Goal: Obtain resource: Download file/media

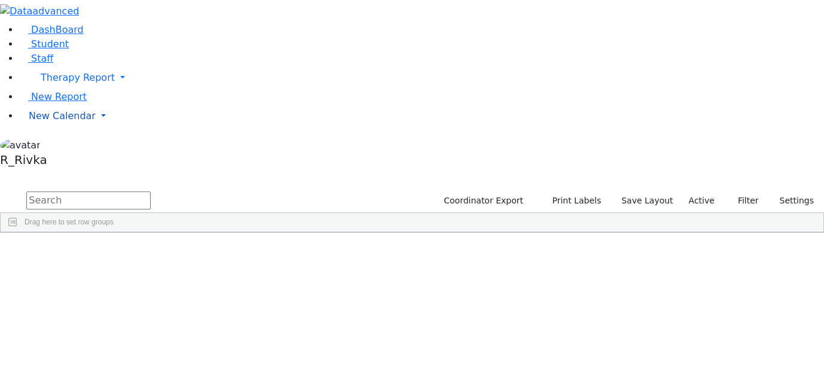
click at [64, 121] on span "New Calendar" at bounding box center [62, 115] width 67 height 11
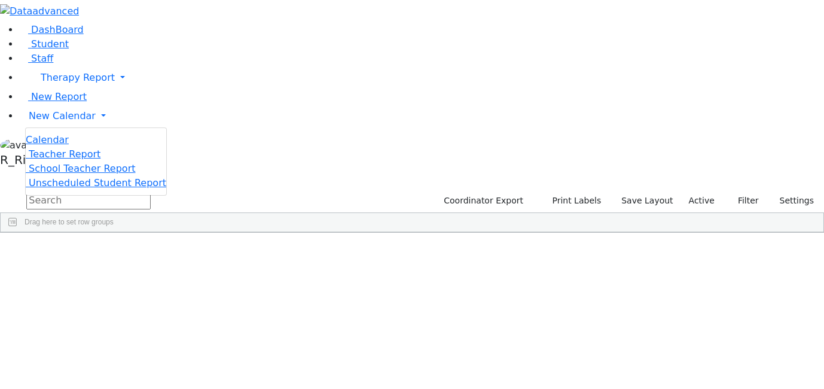
click at [81, 147] on div "Calendar" at bounding box center [96, 140] width 140 height 14
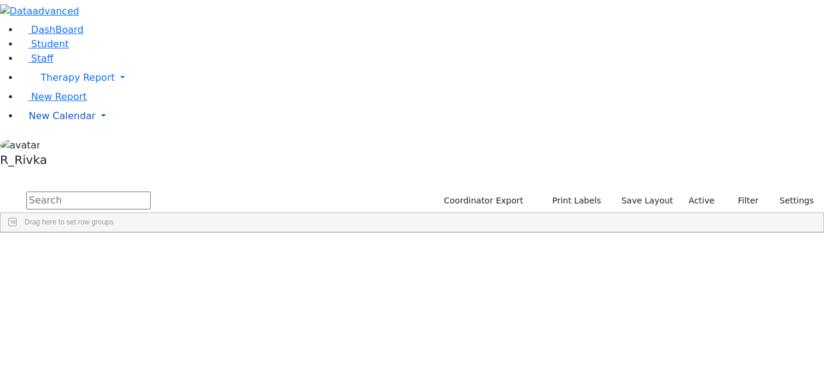
click at [38, 121] on span "New Calendar" at bounding box center [62, 115] width 67 height 11
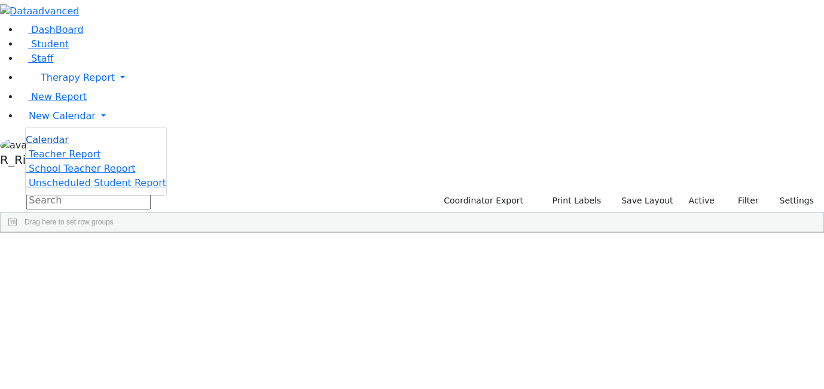
click at [54, 145] on span "Calendar" at bounding box center [47, 139] width 43 height 11
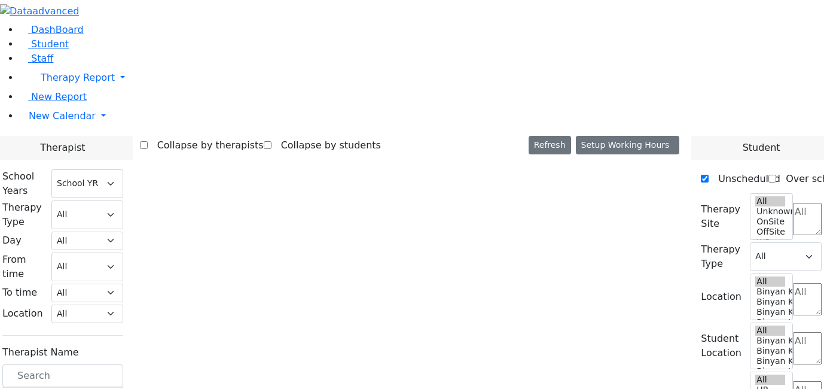
select select "212"
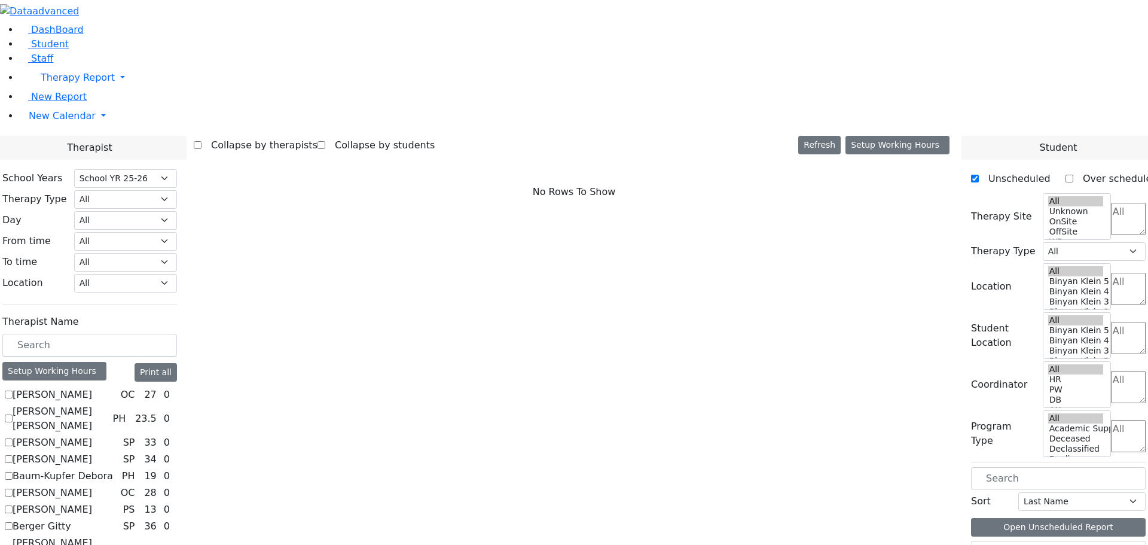
scroll to position [239, 0]
drag, startPoint x: 155, startPoint y: 436, endPoint x: 249, endPoint y: 427, distance: 94.3
checkbox input "true"
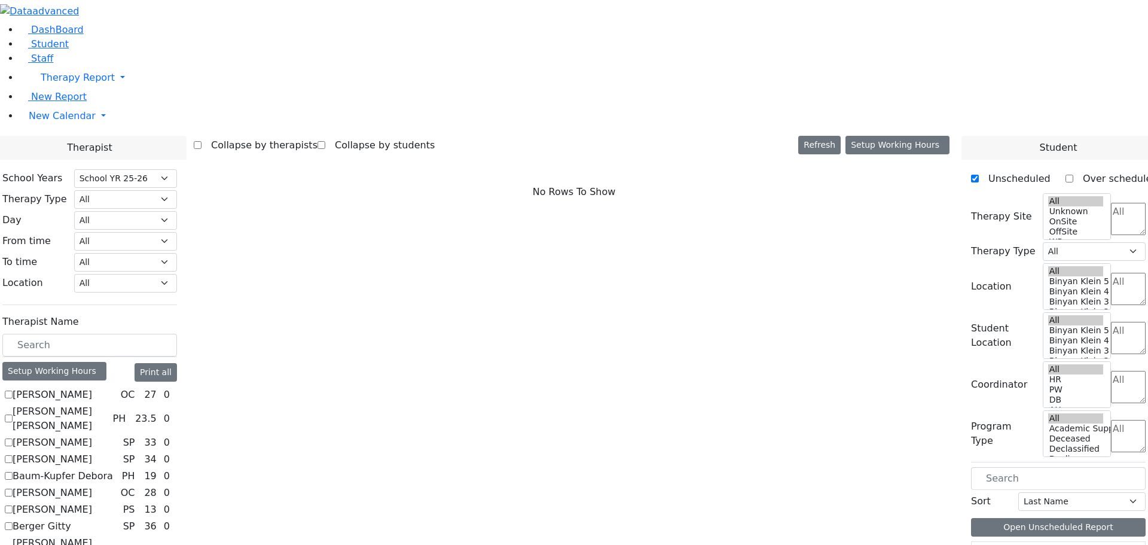
select select "3"
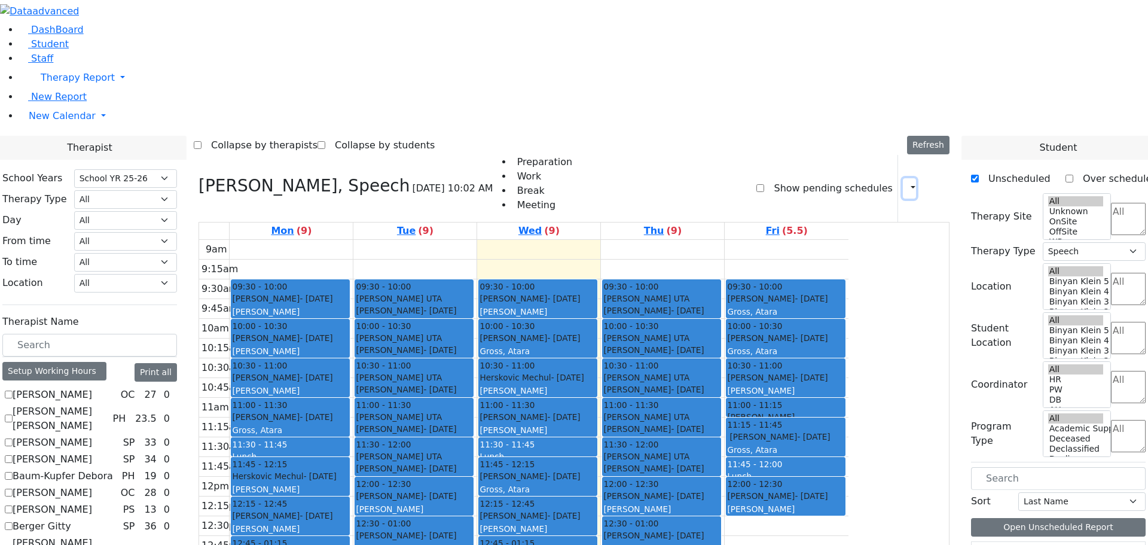
click at [823, 182] on icon "button" at bounding box center [906, 187] width 0 height 11
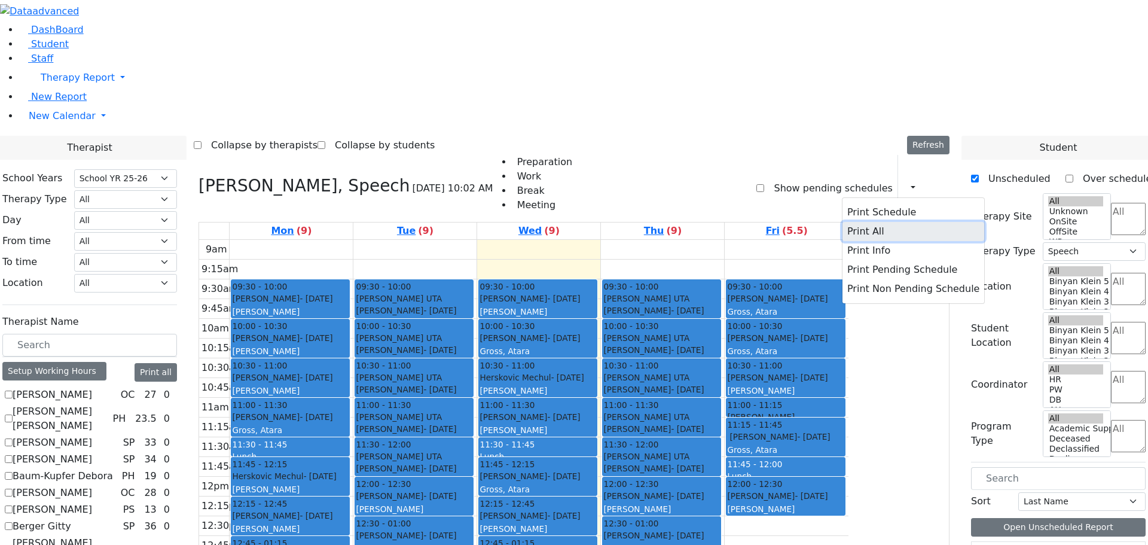
click at [823, 222] on button "Print All" at bounding box center [913, 231] width 142 height 19
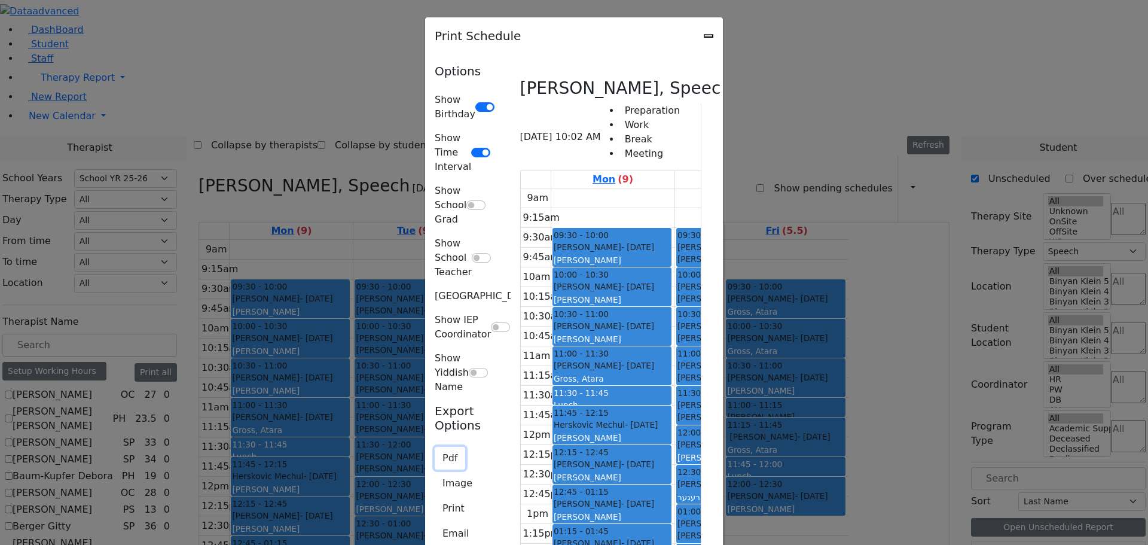
click at [435, 388] on button "Pdf" at bounding box center [450, 458] width 30 height 23
